Goal: Find specific page/section: Find specific page/section

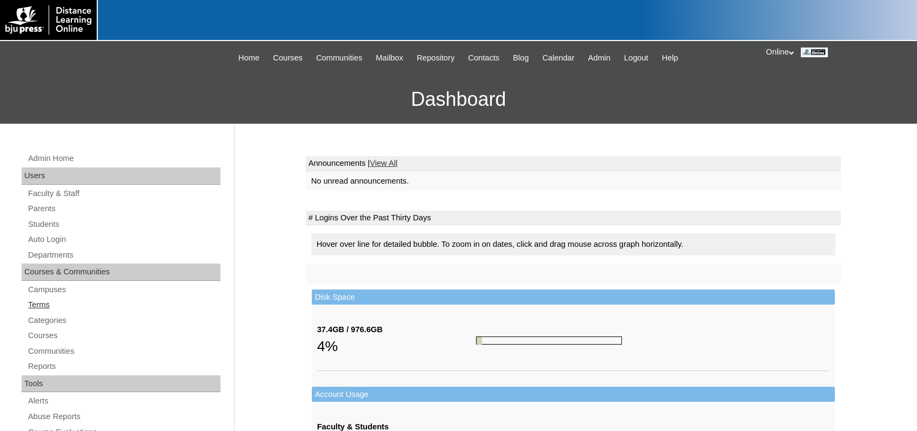
click at [43, 303] on link "Terms" at bounding box center [124, 305] width 194 height 14
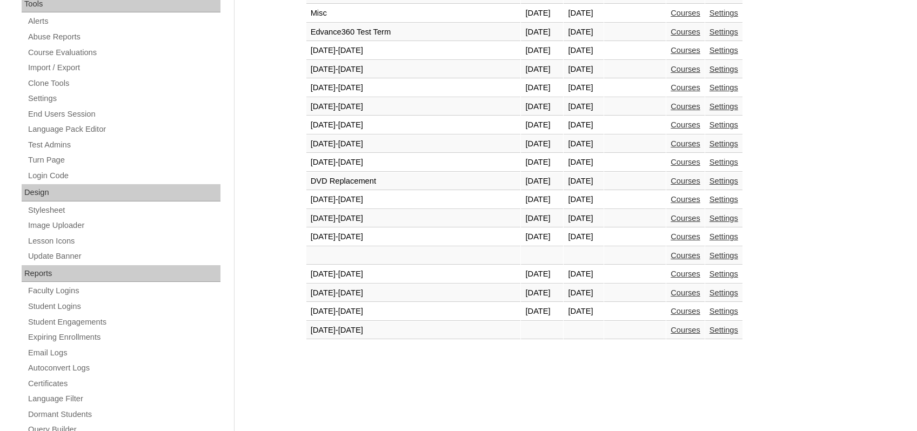
scroll to position [432, 0]
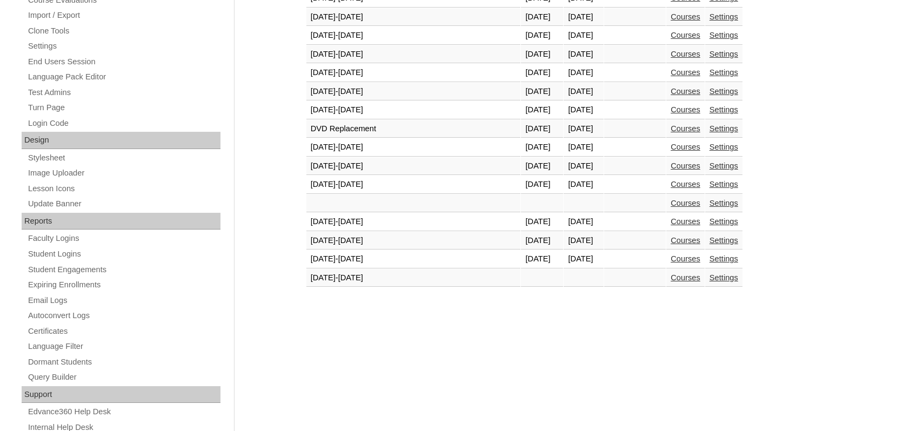
click at [671, 260] on link "Courses" at bounding box center [686, 259] width 30 height 9
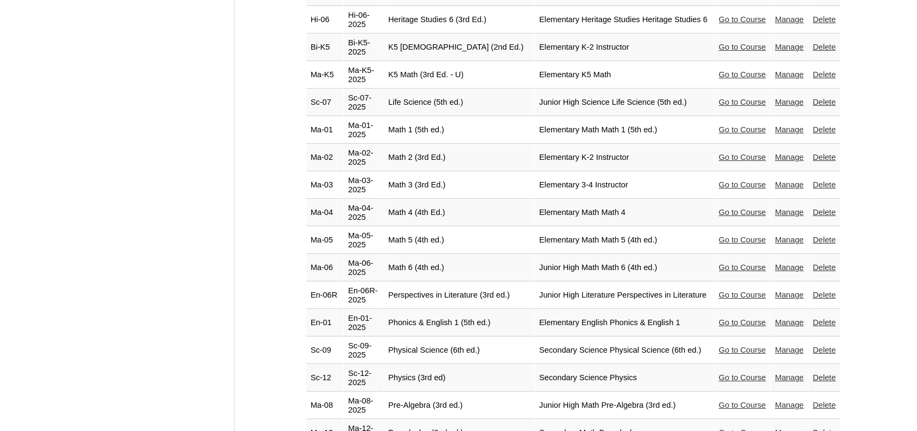
scroll to position [1892, 0]
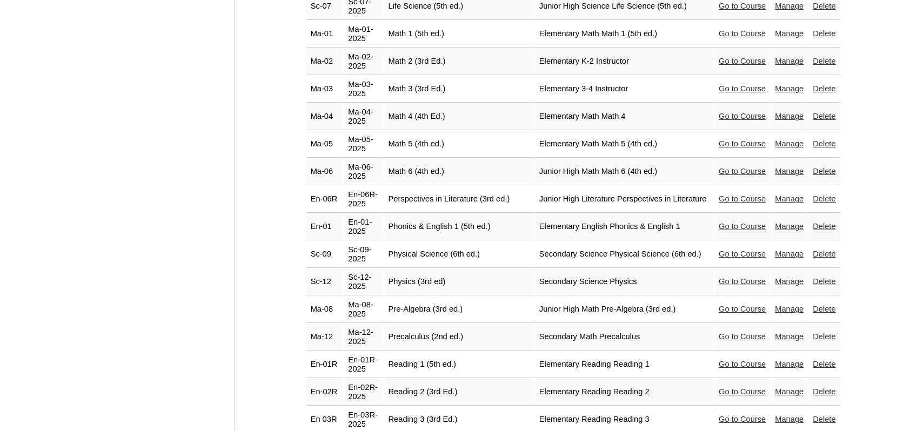
click at [724, 277] on link "Go to Course" at bounding box center [742, 281] width 47 height 9
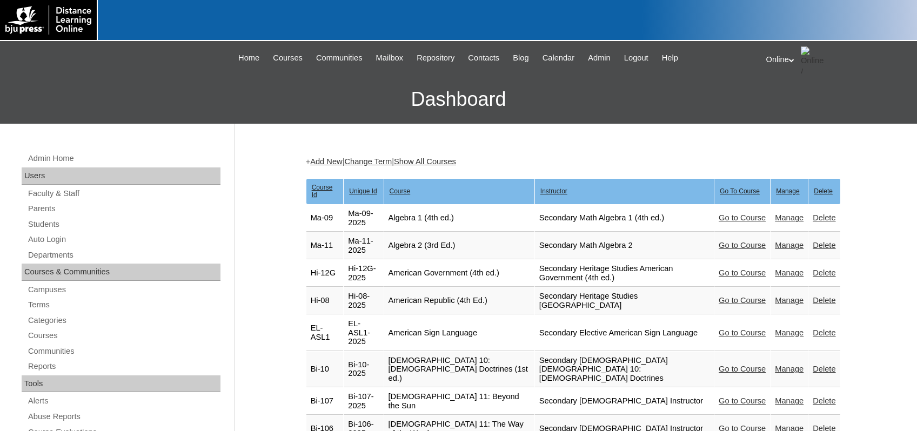
scroll to position [1892, 0]
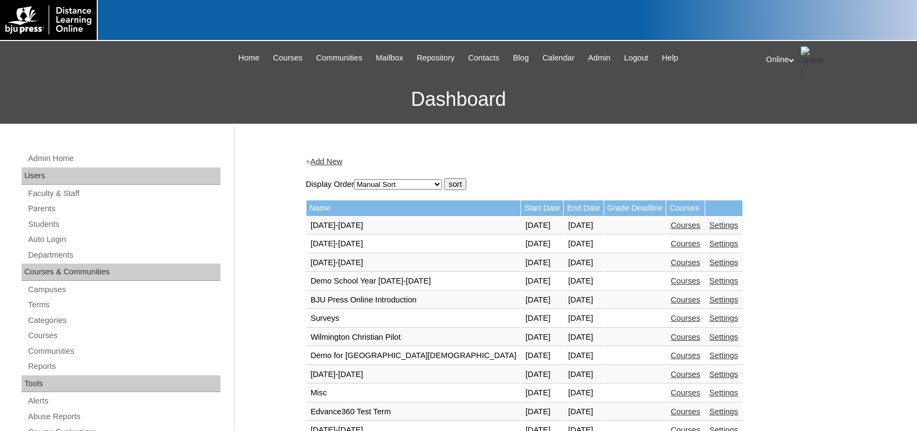
scroll to position [431, 0]
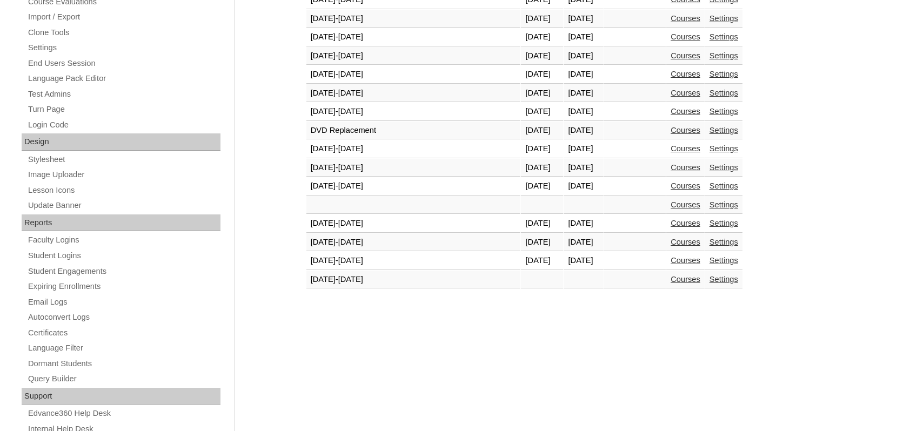
drag, startPoint x: 663, startPoint y: 260, endPoint x: 655, endPoint y: 255, distance: 9.5
click at [671, 260] on link "Courses" at bounding box center [686, 260] width 30 height 9
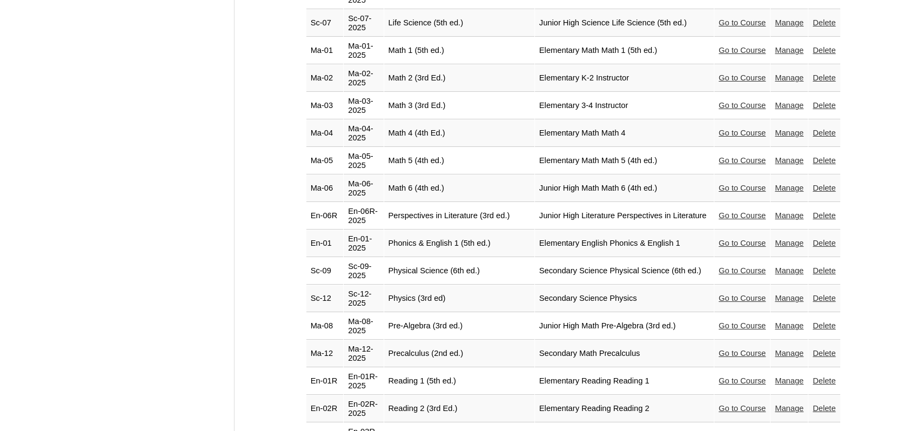
scroll to position [1881, 0]
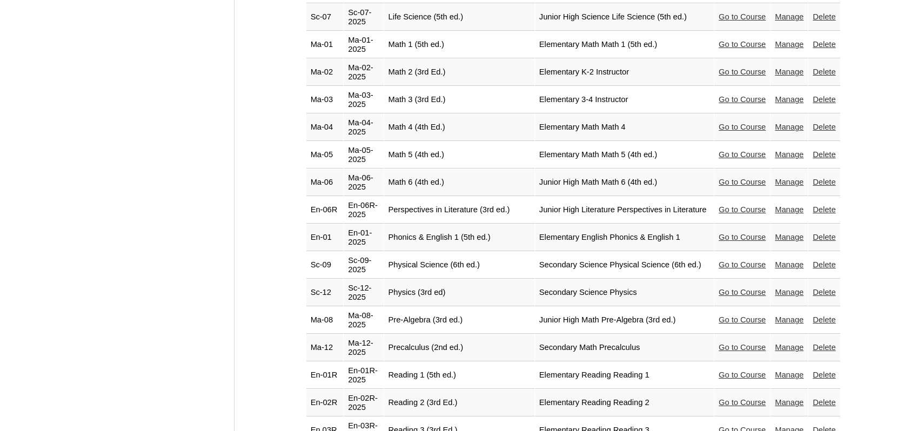
click at [721, 288] on link "Go to Course" at bounding box center [742, 292] width 47 height 9
